Goal: Check status

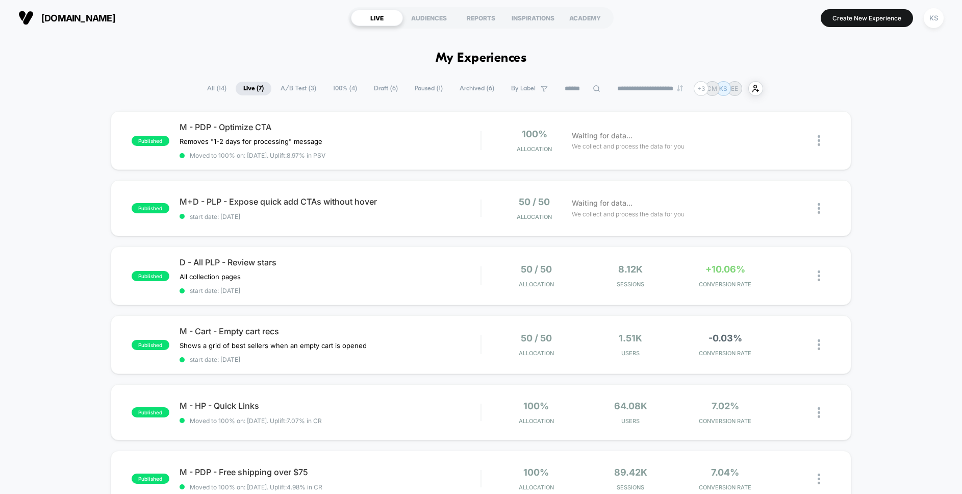
scroll to position [21, 0]
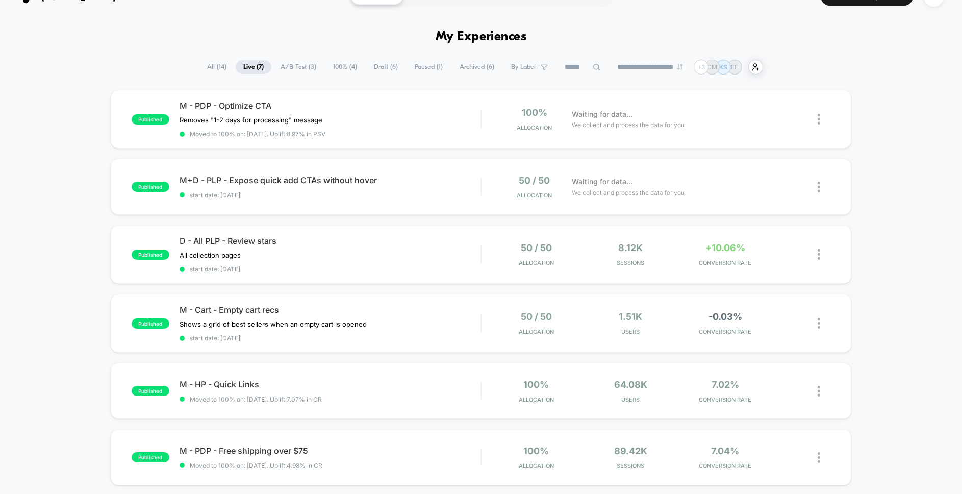
click at [289, 70] on span "A/B Test ( 3 )" at bounding box center [298, 67] width 51 height 14
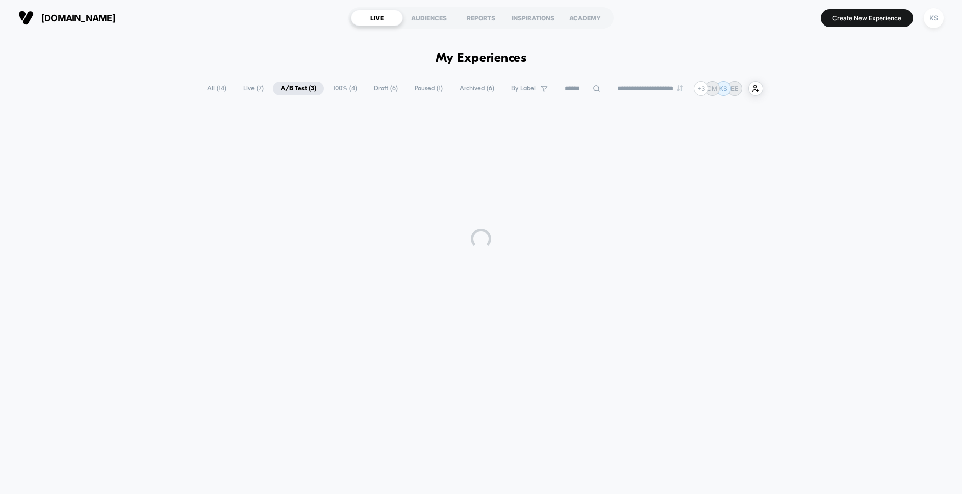
scroll to position [0, 0]
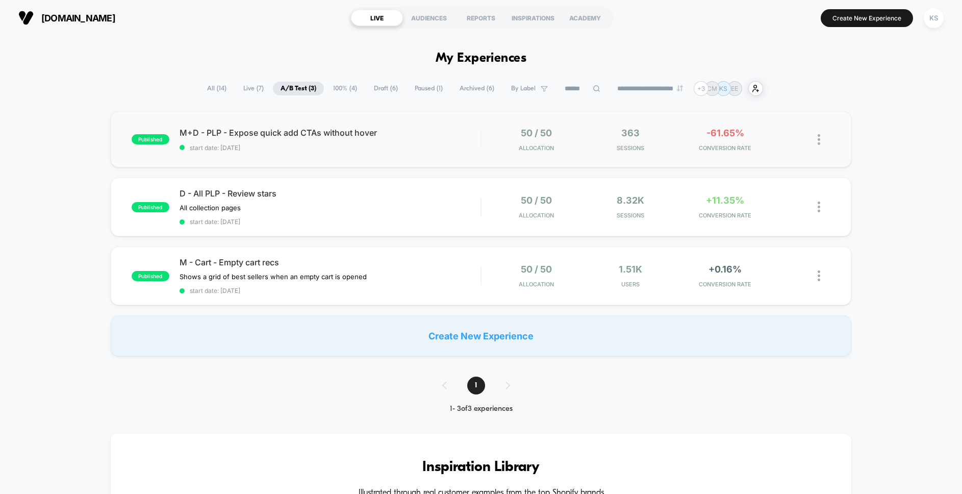
click at [422, 157] on div "published M+D - PLP - Expose quick add CTAs without hover start date: [DATE] 50…" at bounding box center [481, 139] width 740 height 56
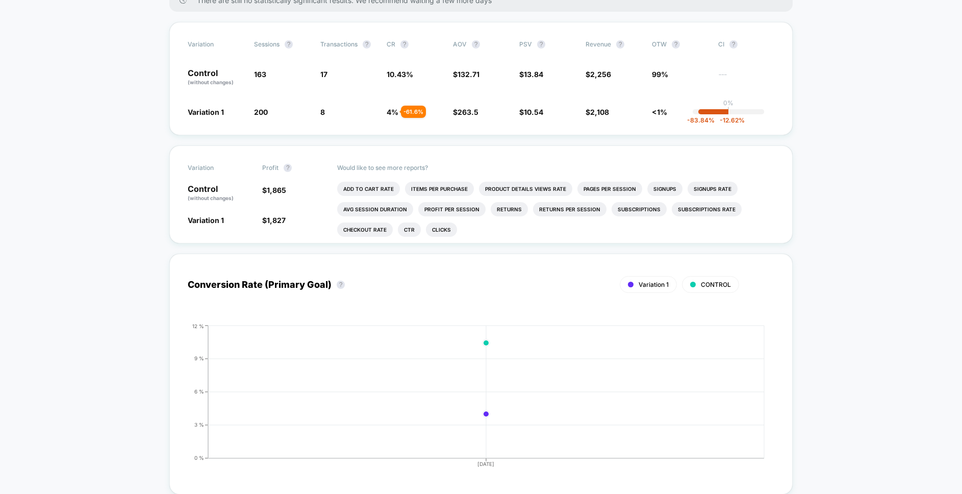
scroll to position [4, 0]
